Goal: Navigation & Orientation: Find specific page/section

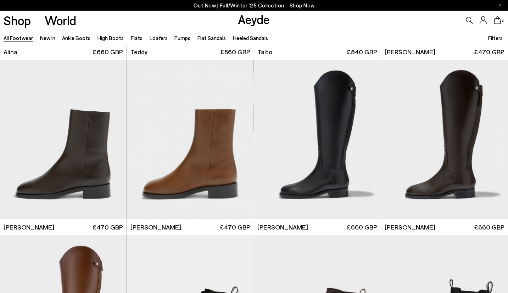
scroll to position [4013, 0]
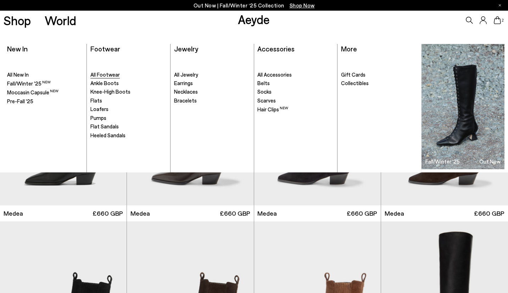
click at [107, 74] on span "All Footwear" at bounding box center [104, 74] width 29 height 6
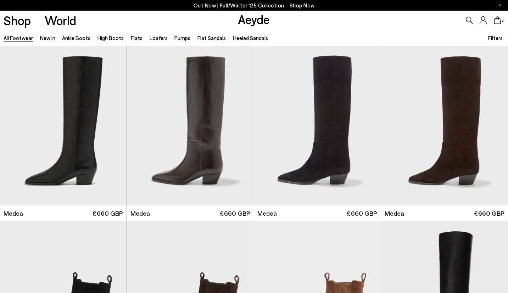
click at [433, 27] on div "2" at bounding box center [422, 20] width 169 height 19
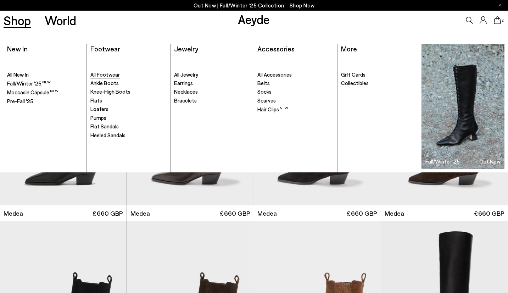
click at [103, 71] on span "All Footwear" at bounding box center [104, 74] width 29 height 6
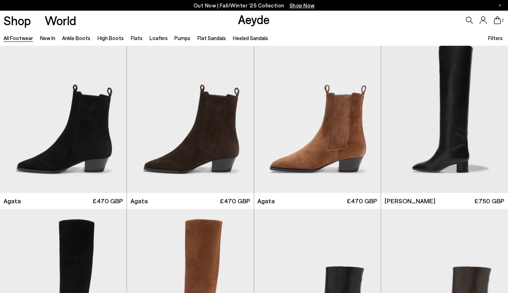
scroll to position [229, 0]
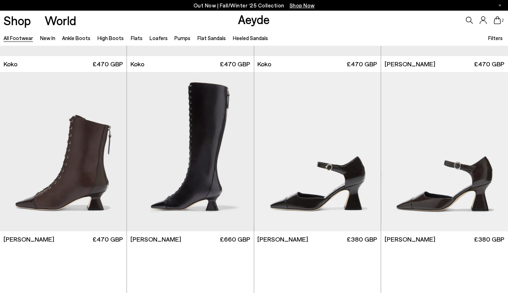
scroll to position [1031, 0]
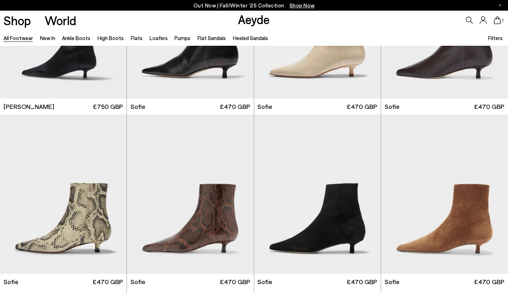
scroll to position [2212, 0]
